Goal: Task Accomplishment & Management: Manage account settings

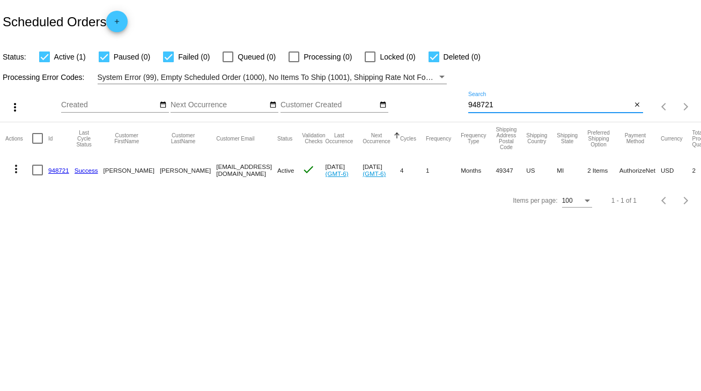
drag, startPoint x: 504, startPoint y: 102, endPoint x: 453, endPoint y: 110, distance: 52.1
click at [453, 110] on div "more_vert Sep Jan Feb Mar [DATE]" at bounding box center [350, 103] width 701 height 38
type input "845052"
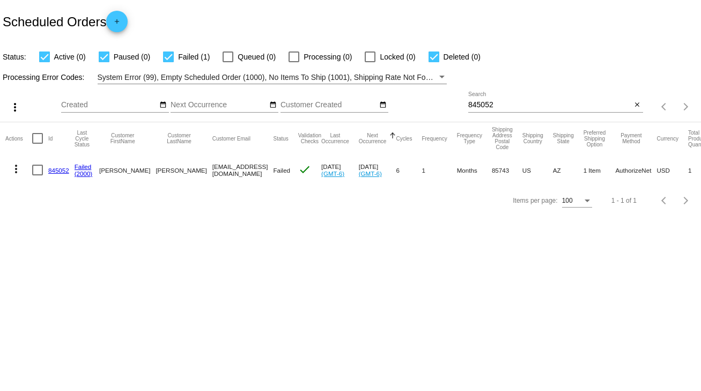
click at [58, 169] on link "845052" at bounding box center [58, 170] width 21 height 7
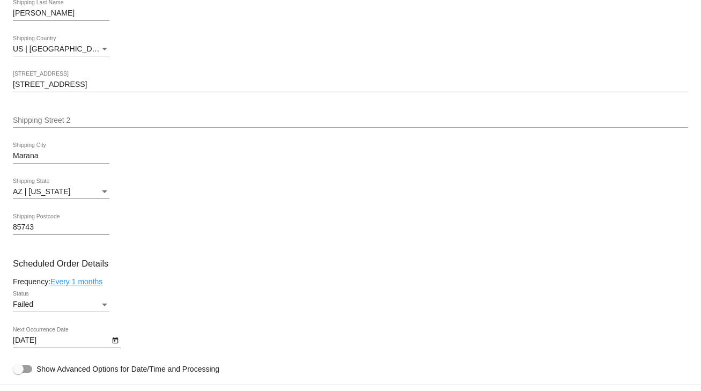
scroll to position [472, 0]
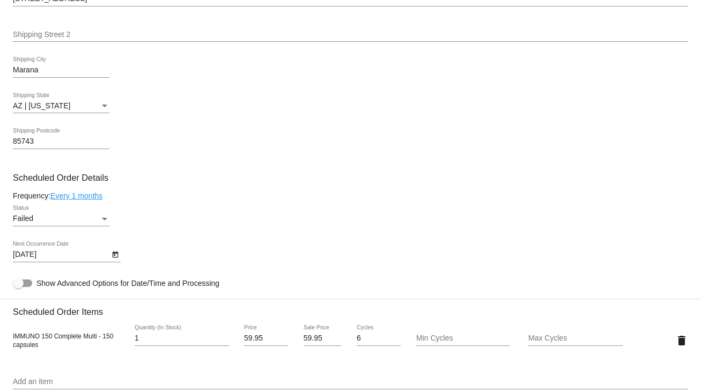
click at [56, 226] on div at bounding box center [61, 226] width 97 height 1
click at [101, 226] on div "Failed Status" at bounding box center [61, 215] width 97 height 21
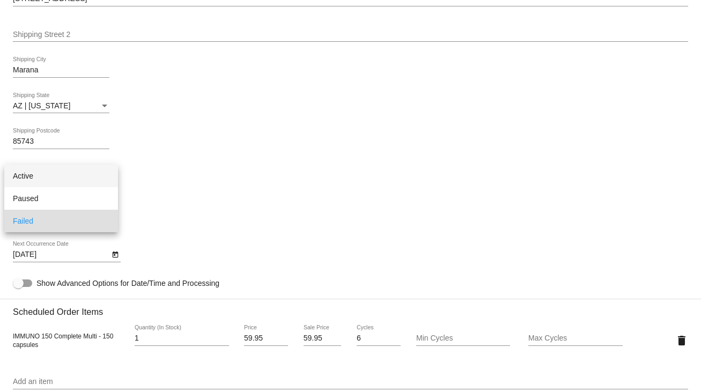
click at [32, 178] on span "Active" at bounding box center [61, 176] width 97 height 23
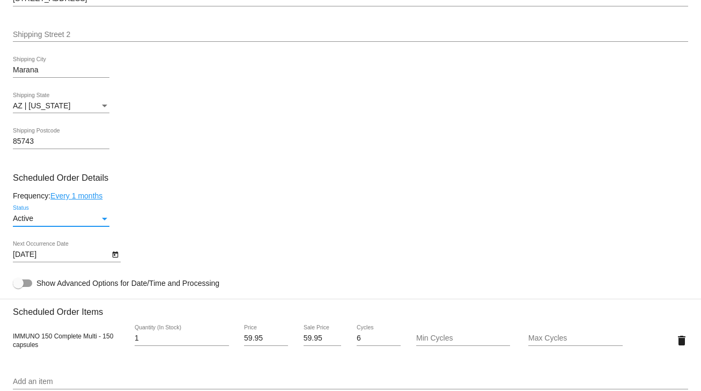
click at [116, 255] on icon "Open calendar" at bounding box center [115, 255] width 6 height 6
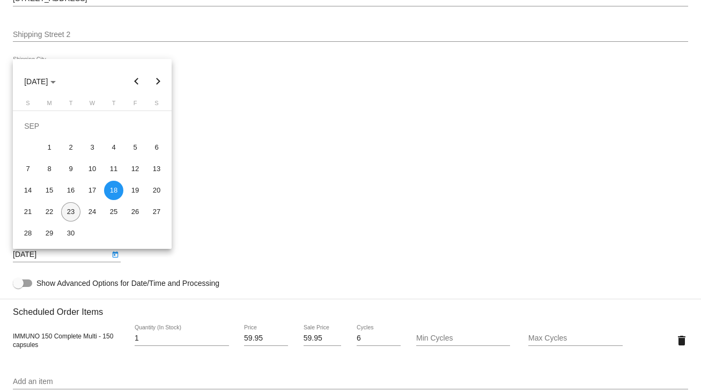
click at [72, 212] on div "23" at bounding box center [70, 211] width 19 height 19
type input "[DATE]"
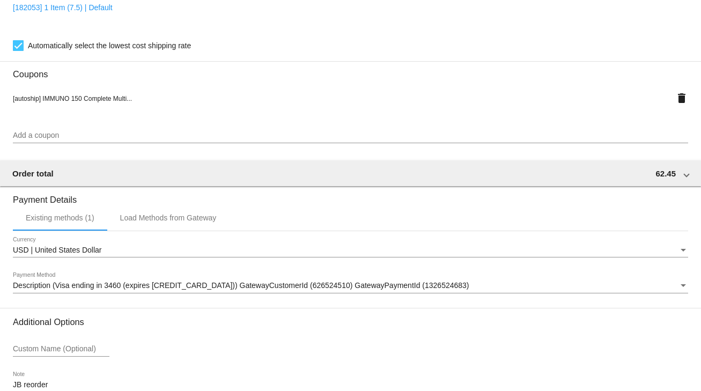
scroll to position [973, 0]
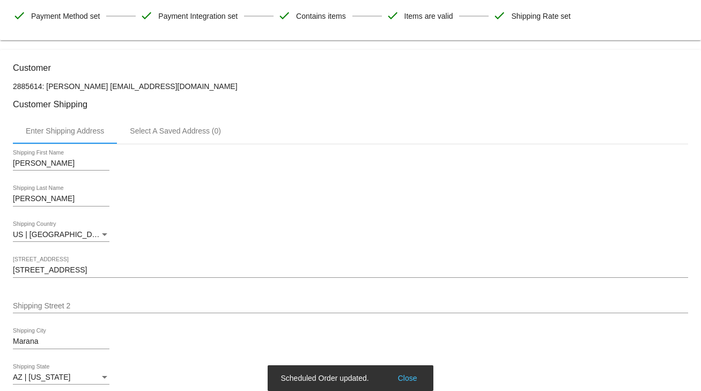
scroll to position [0, 0]
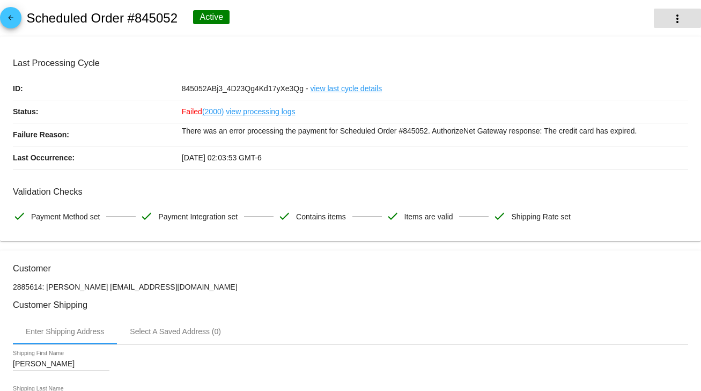
click at [671, 19] on mat-icon "more_vert" at bounding box center [677, 18] width 13 height 13
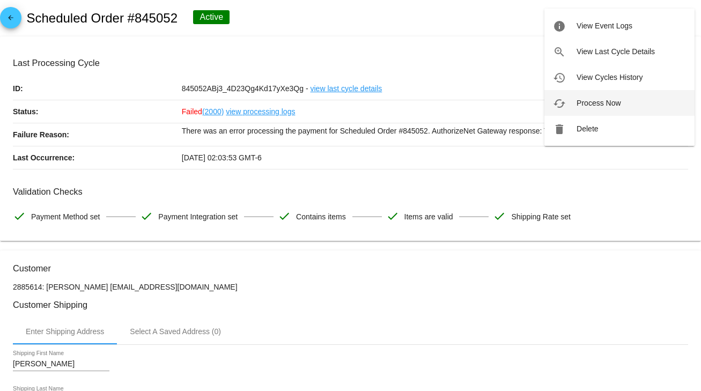
click at [587, 99] on span "Process Now" at bounding box center [599, 103] width 44 height 9
